Goal: Obtain resource: Download file/media

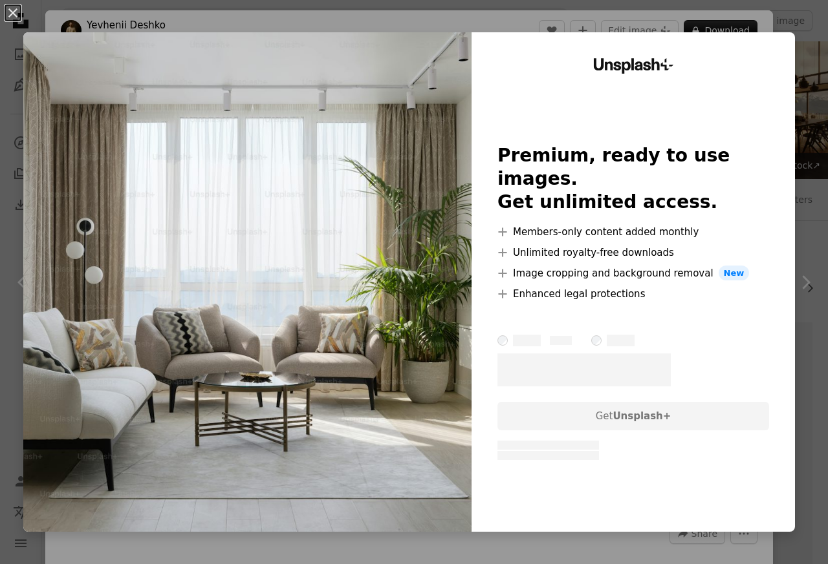
scroll to position [466, 0]
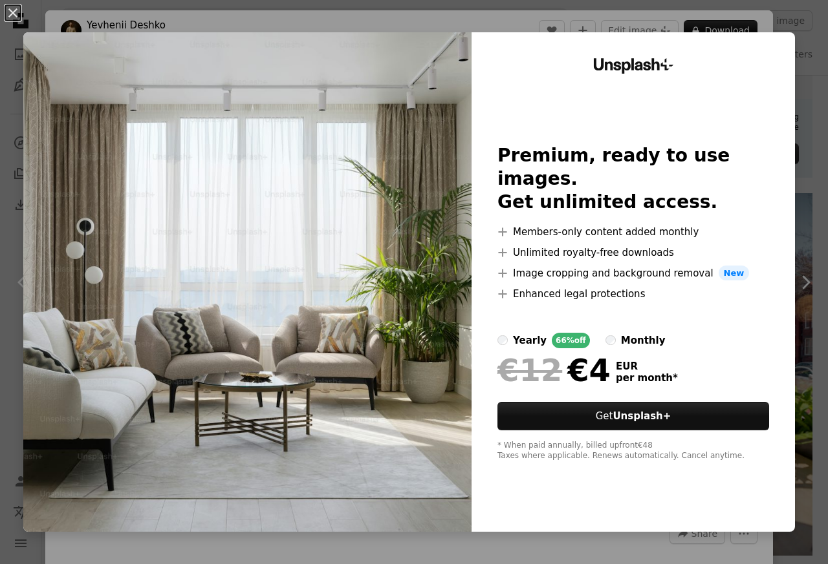
click at [771, 38] on div "Unsplash+ Premium, ready to use images. Get unlimited access. A plus sign Membe…" at bounding box center [632, 282] width 323 height 500
click at [777, 38] on div "Unsplash+ Premium, ready to use images. Get unlimited access. A plus sign Membe…" at bounding box center [632, 282] width 323 height 500
click at [12, 14] on button "An X shape" at bounding box center [13, 13] width 16 height 16
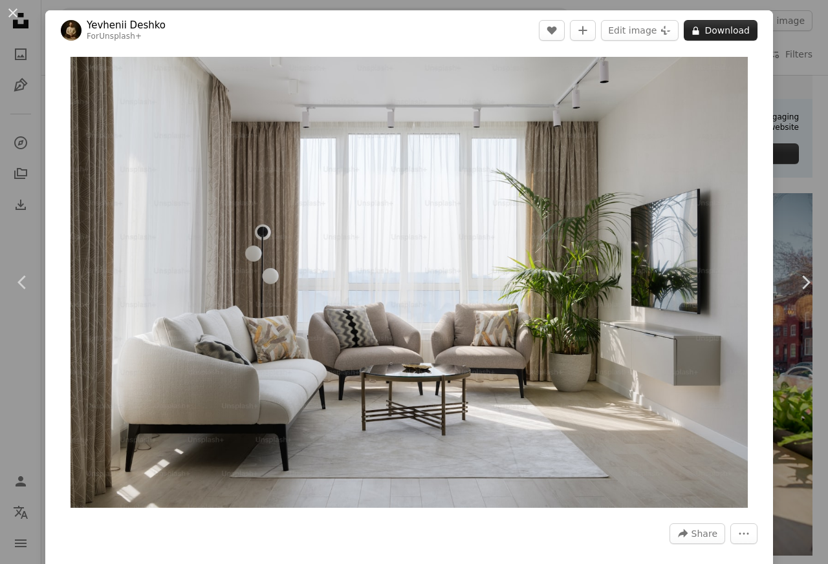
click at [713, 32] on button "A lock Download" at bounding box center [720, 30] width 74 height 21
